Goal: Transaction & Acquisition: Purchase product/service

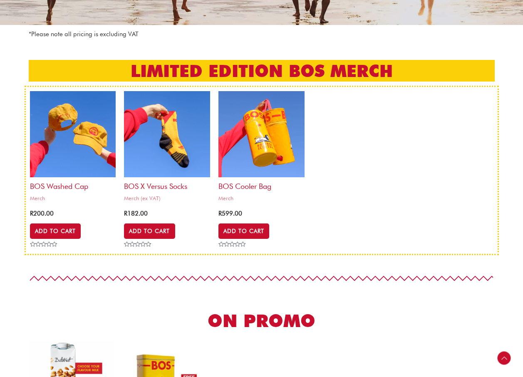
scroll to position [147, 0]
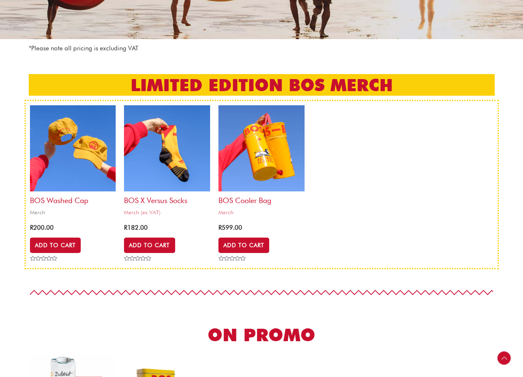
click at [88, 151] on img at bounding box center [73, 148] width 86 height 86
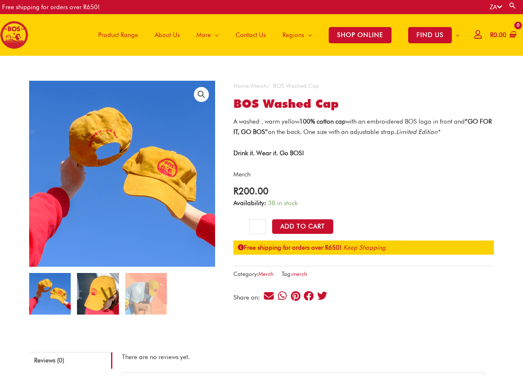
click at [96, 287] on img at bounding box center [98, 294] width 42 height 42
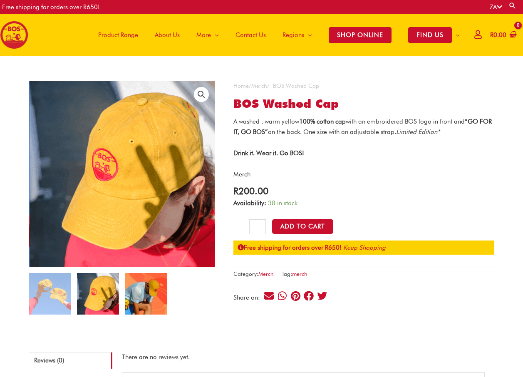
click at [141, 292] on img at bounding box center [146, 294] width 42 height 42
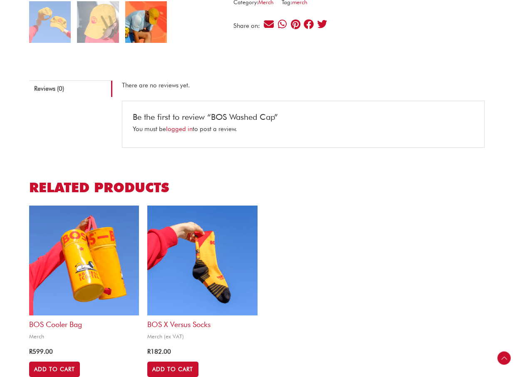
scroll to position [291, 0]
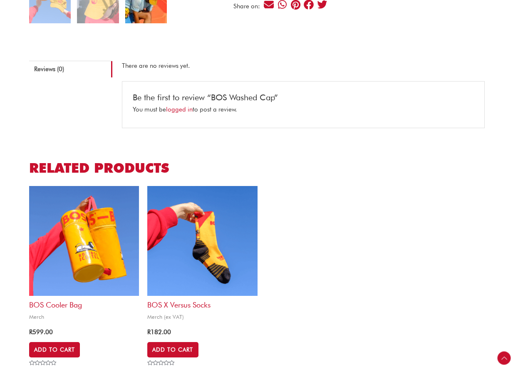
click at [200, 259] on img at bounding box center [202, 241] width 110 height 110
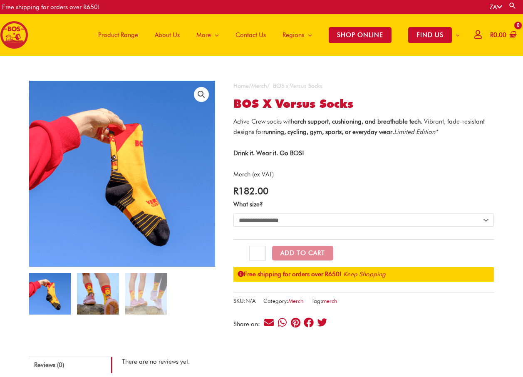
click at [96, 292] on img at bounding box center [98, 294] width 42 height 42
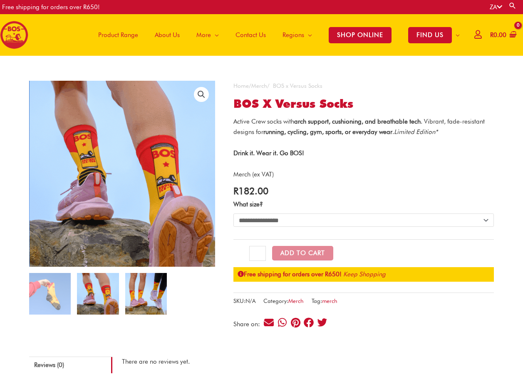
click at [135, 293] on img at bounding box center [146, 294] width 42 height 42
